Goal: Task Accomplishment & Management: Use online tool/utility

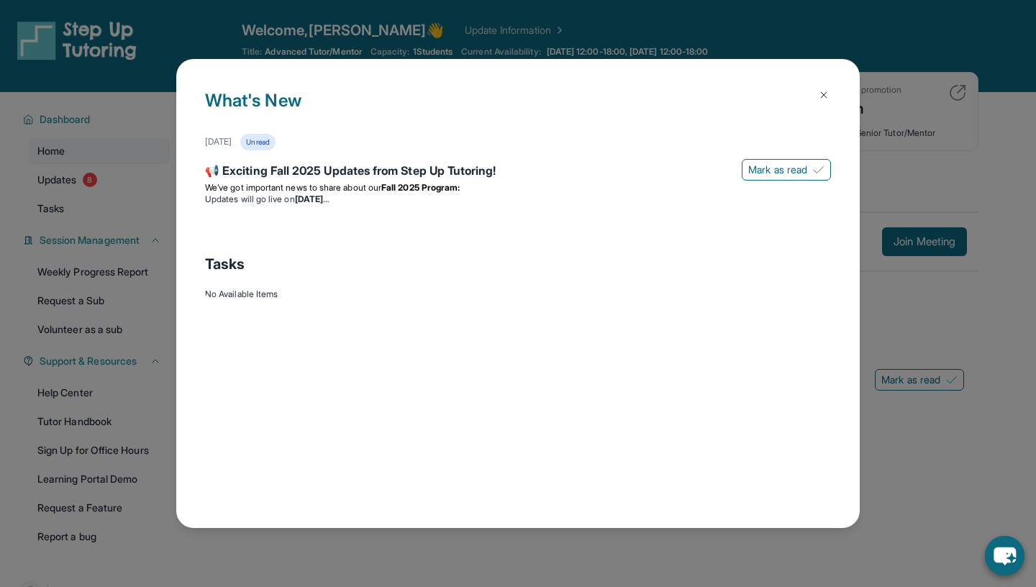
click at [823, 96] on img at bounding box center [824, 95] width 12 height 12
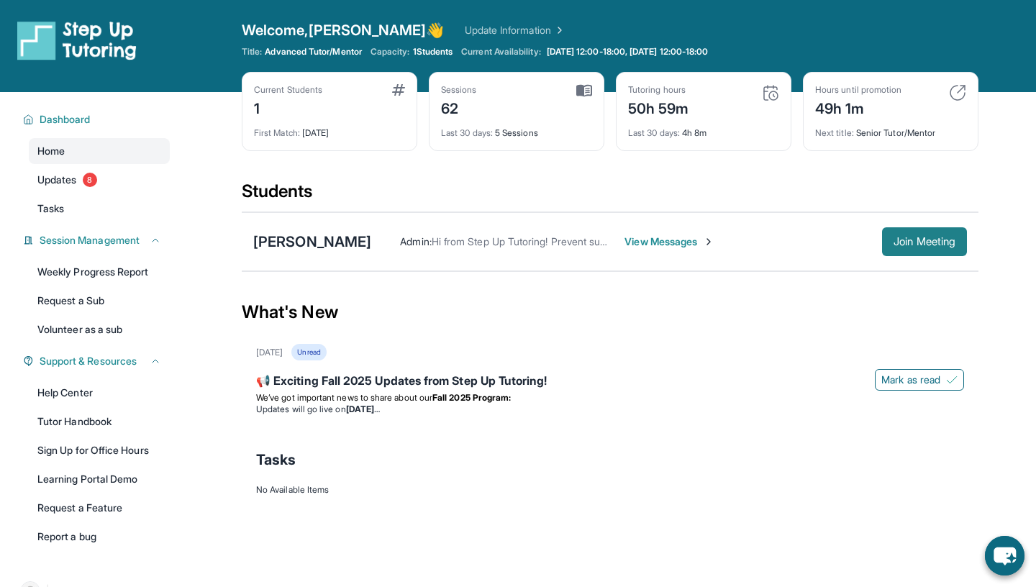
click at [897, 242] on span "Join Meeting" at bounding box center [925, 241] width 62 height 9
click at [912, 230] on button "Join Meeting" at bounding box center [924, 241] width 85 height 29
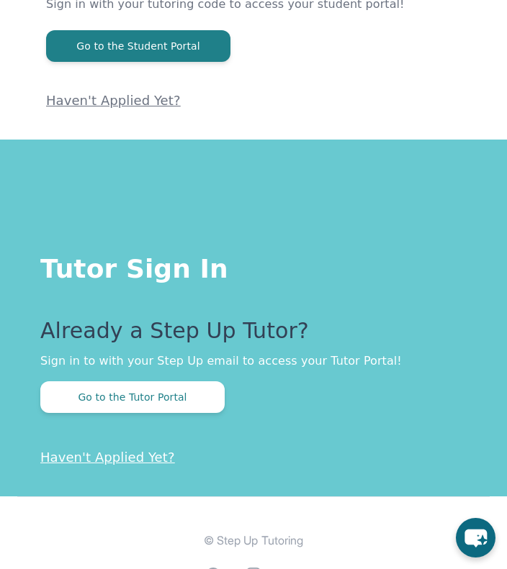
scroll to position [184, 0]
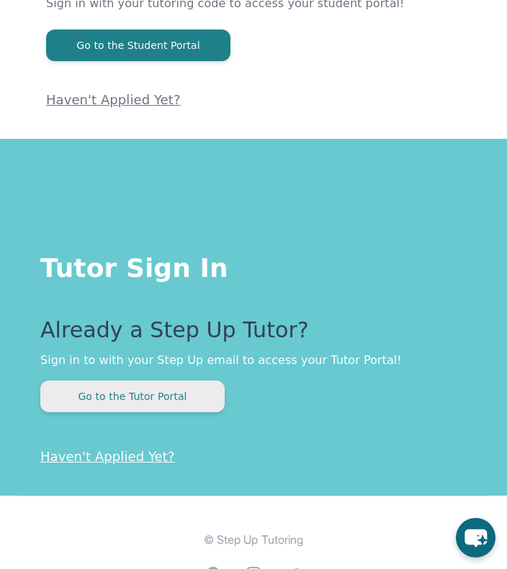
click at [142, 390] on button "Go to the Tutor Portal" at bounding box center [132, 397] width 184 height 32
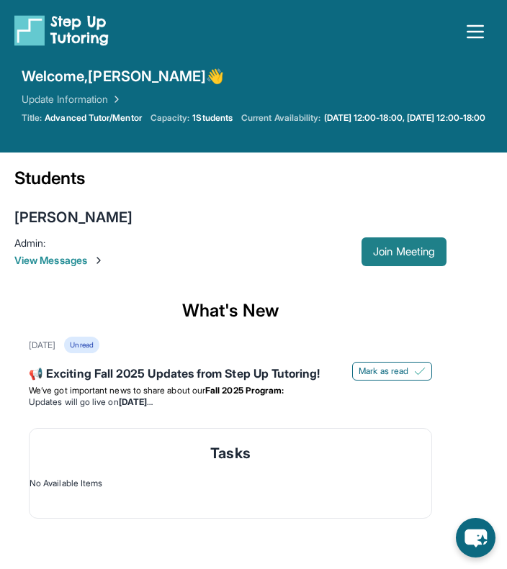
click at [399, 256] on span "Join Meeting" at bounding box center [404, 252] width 62 height 9
